Goal: Check status: Check status

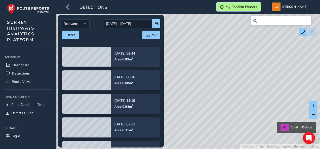
click at [257, 8] on span "My Confirm Exports" at bounding box center [241, 7] width 31 height 5
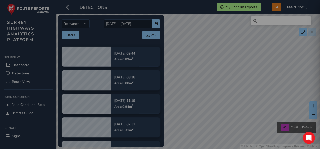
click at [170, 40] on div "Confirm Exports Officer code: 0020 46s Next export Filter by Asset Errors Statu…" at bounding box center [160, 74] width 320 height 149
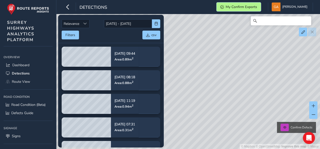
click at [248, 9] on span "My Confirm Exports" at bounding box center [241, 7] width 31 height 5
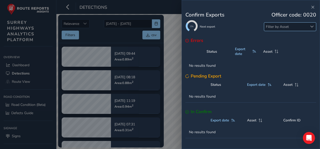
click at [310, 27] on span at bounding box center [312, 27] width 4 height 4
click at [239, 20] on div "18s Next export Filter by Asset" at bounding box center [250, 27] width 131 height 14
click at [311, 7] on span "Close" at bounding box center [313, 8] width 4 height 4
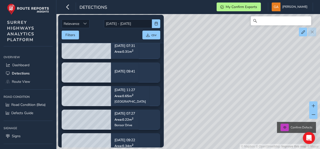
scroll to position [81, 0]
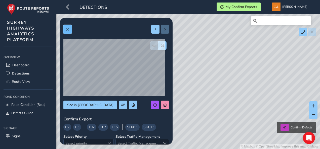
click at [67, 28] on span at bounding box center [68, 30] width 4 height 4
click at [68, 29] on span at bounding box center [68, 30] width 4 height 4
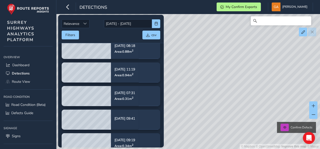
scroll to position [31, 0]
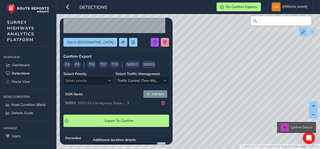
scroll to position [72, 0]
